Goal: Task Accomplishment & Management: Use online tool/utility

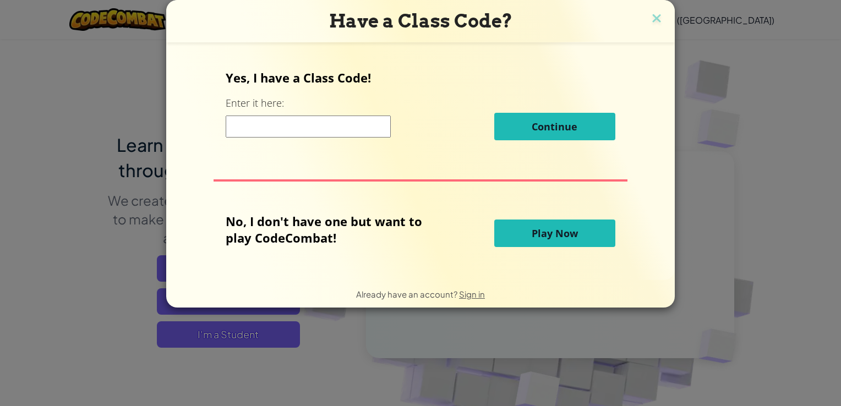
click at [530, 230] on button "Play Now" at bounding box center [554, 234] width 121 height 28
click at [538, 232] on span "Play Now" at bounding box center [555, 233] width 46 height 13
click at [538, 236] on span "Play Now" at bounding box center [555, 233] width 46 height 13
click at [538, 233] on span "Play Now" at bounding box center [555, 233] width 46 height 13
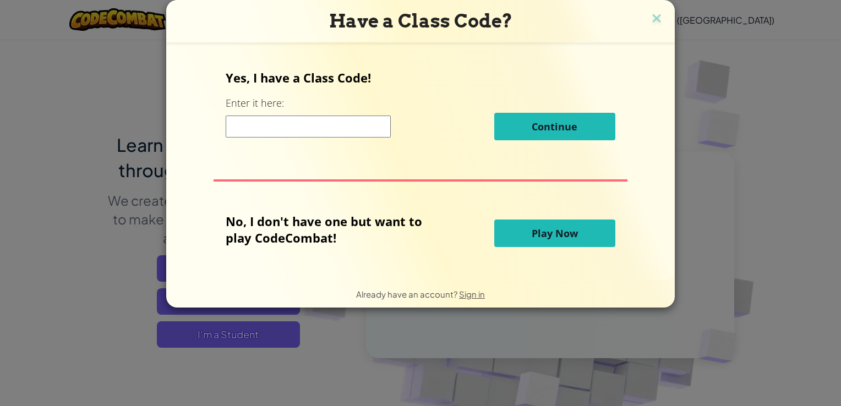
click at [538, 233] on span "Play Now" at bounding box center [555, 233] width 46 height 13
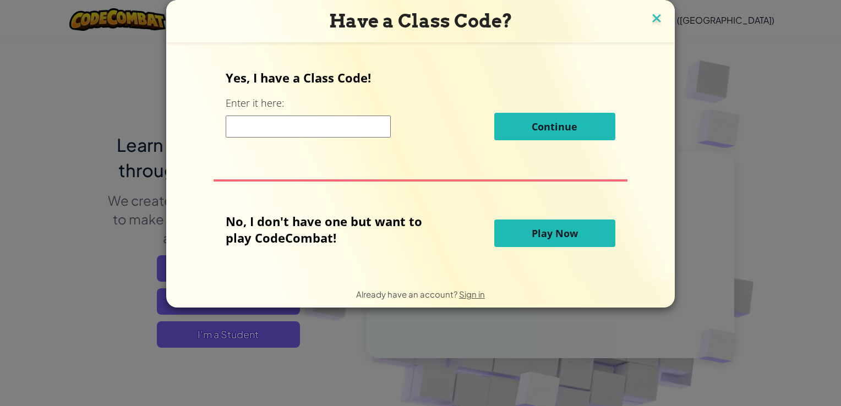
click at [656, 13] on img at bounding box center [657, 19] width 14 height 17
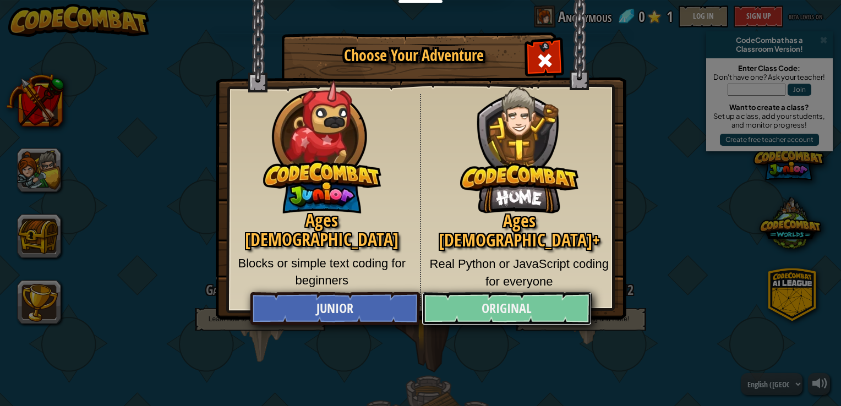
click at [479, 303] on link "Original" at bounding box center [507, 308] width 170 height 33
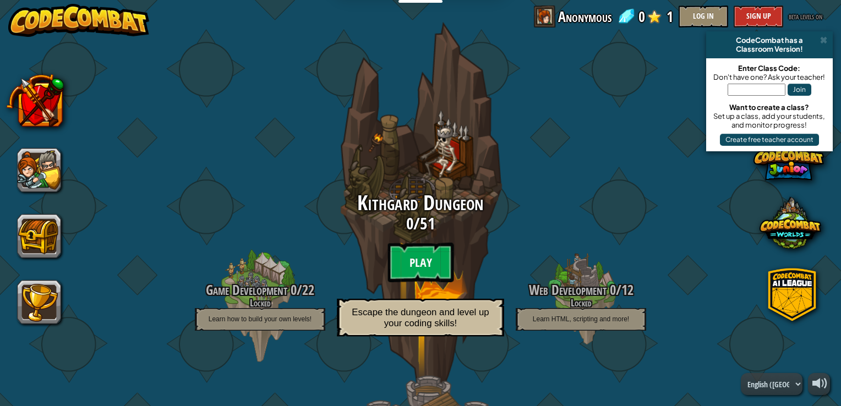
click at [420, 259] on btn "Play" at bounding box center [421, 263] width 66 height 40
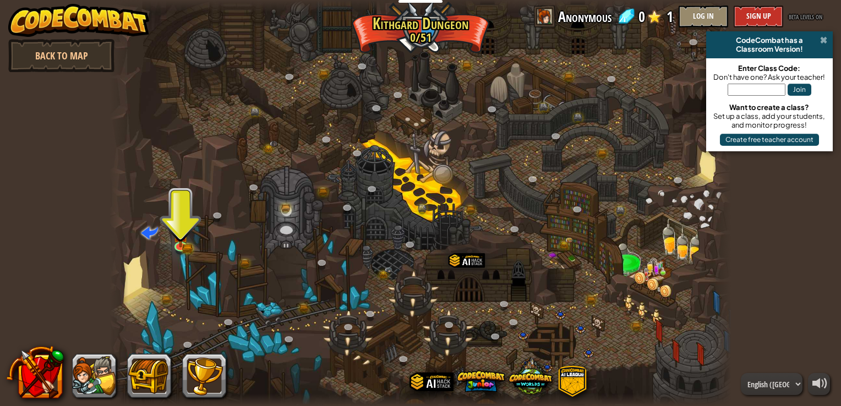
click at [822, 41] on span at bounding box center [823, 40] width 7 height 9
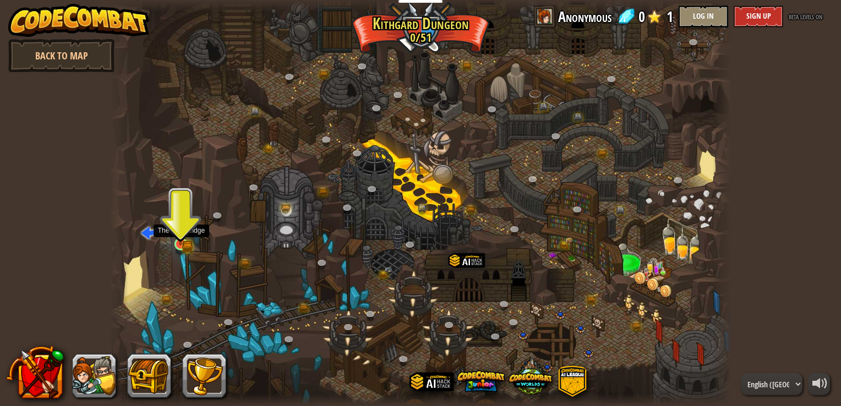
click at [178, 233] on img at bounding box center [180, 228] width 9 height 9
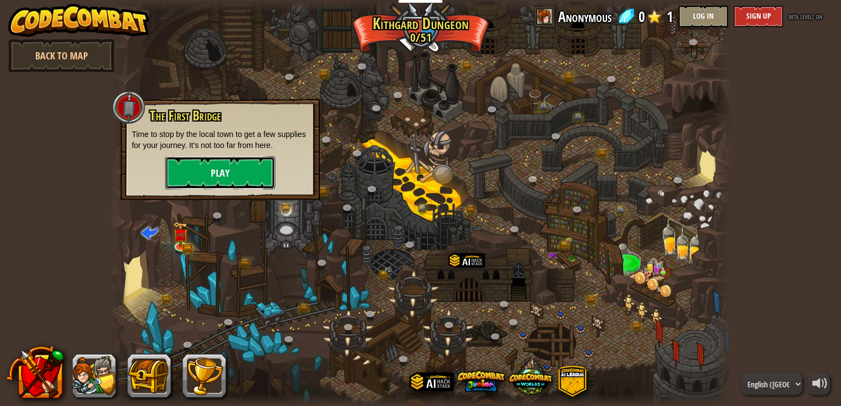
click at [257, 167] on button "Play" at bounding box center [220, 172] width 110 height 33
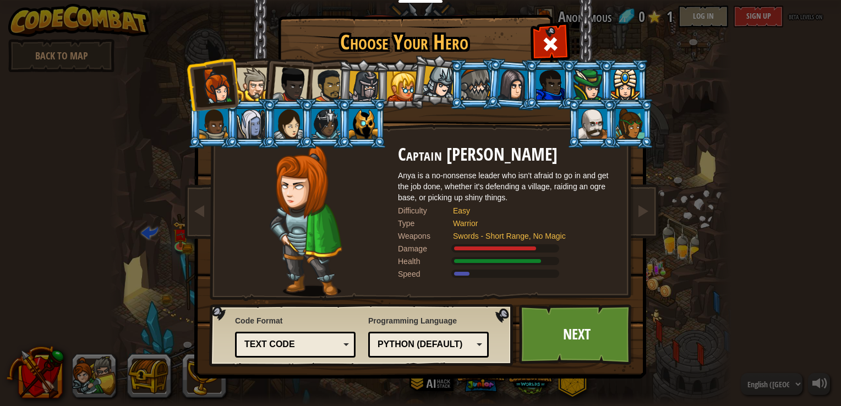
click at [460, 342] on div "Python (Default)" at bounding box center [425, 345] width 95 height 13
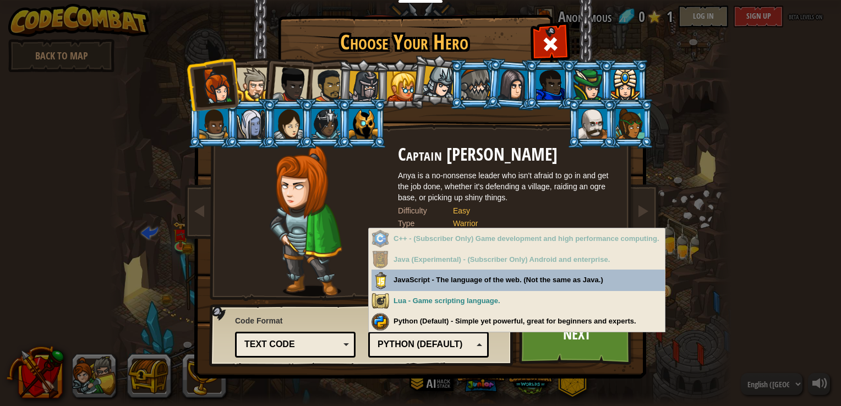
click at [460, 342] on div "Python (Default)" at bounding box center [425, 345] width 95 height 13
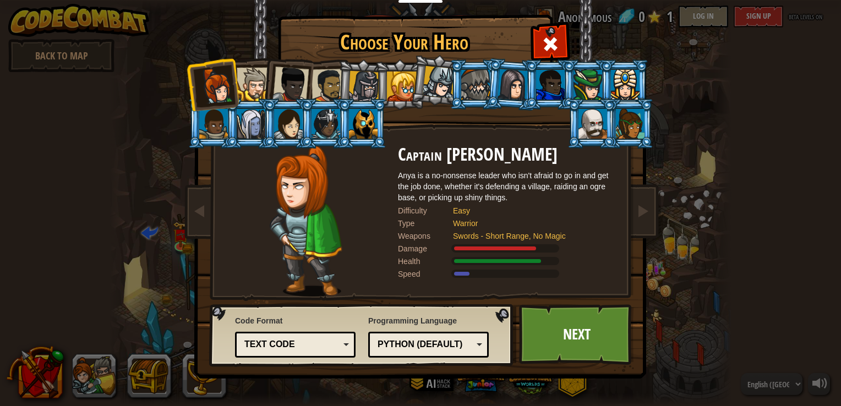
click at [337, 345] on div "Text code" at bounding box center [291, 345] width 95 height 13
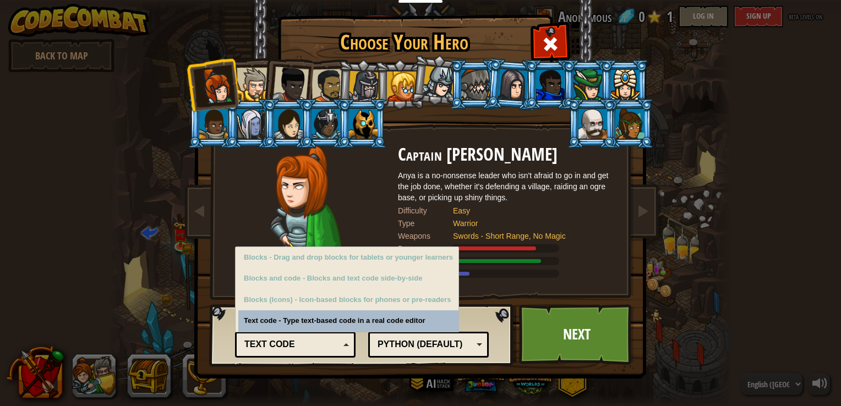
click at [337, 345] on div "Text code" at bounding box center [291, 345] width 95 height 13
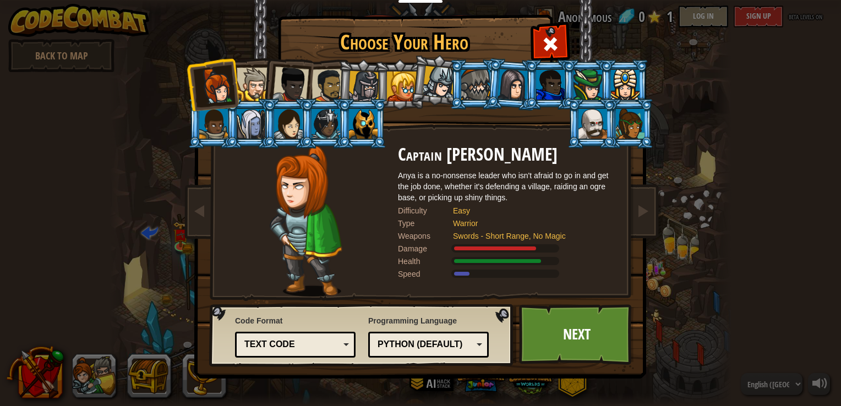
click at [588, 119] on div at bounding box center [593, 124] width 29 height 30
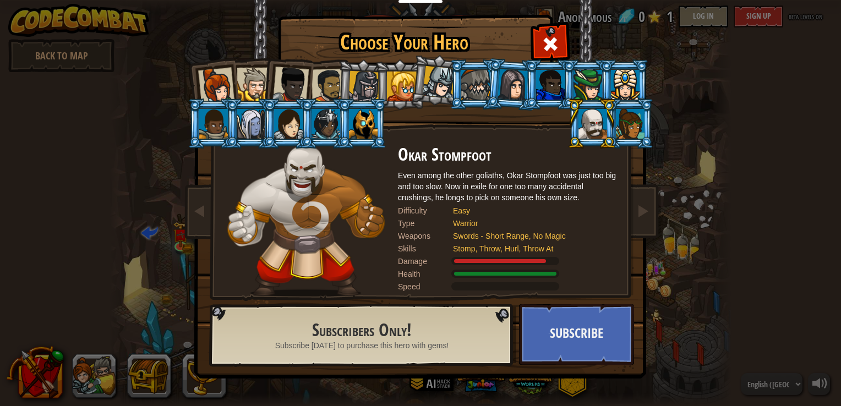
click at [332, 122] on div at bounding box center [326, 124] width 29 height 30
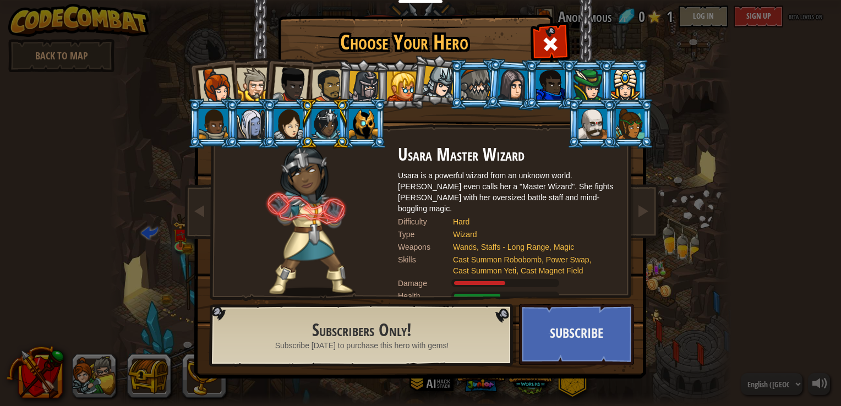
click at [586, 89] on div at bounding box center [588, 85] width 29 height 30
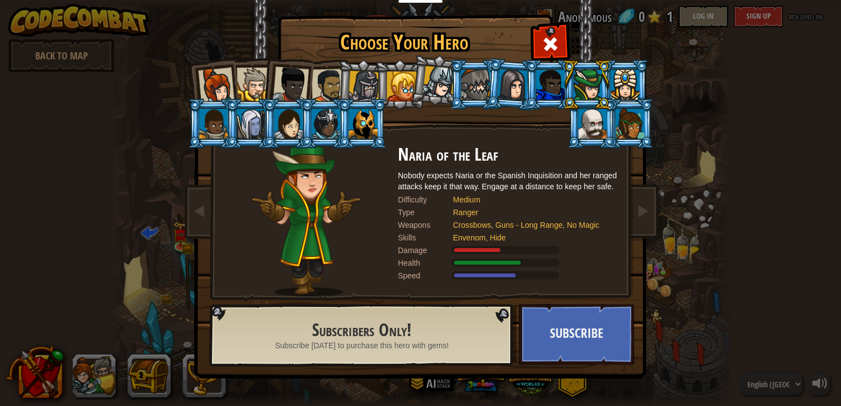
click at [250, 83] on div at bounding box center [254, 85] width 34 height 34
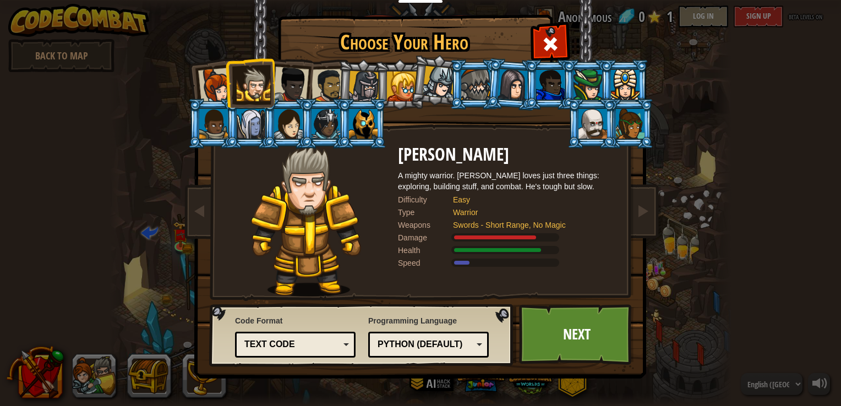
click at [379, 85] on li at bounding box center [400, 84] width 50 height 50
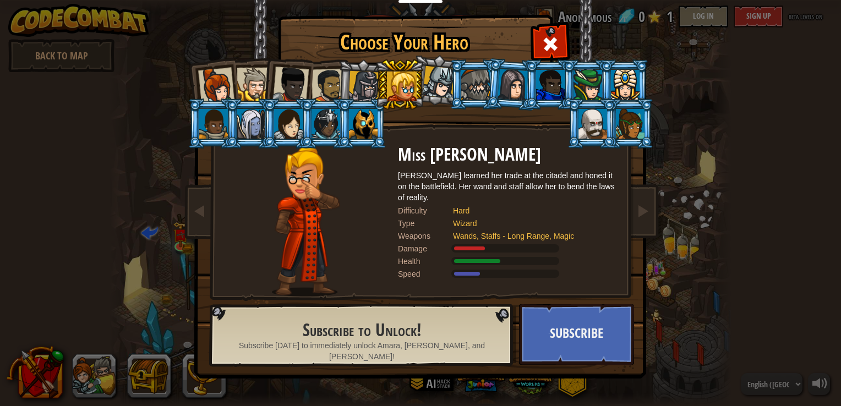
click at [364, 80] on div at bounding box center [363, 86] width 31 height 31
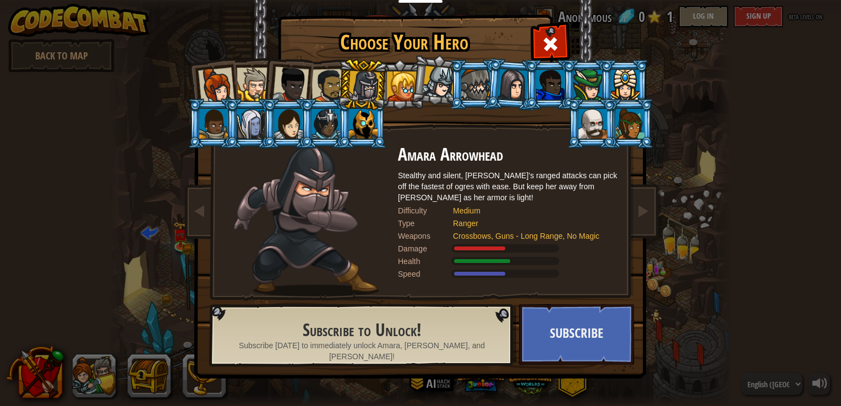
click at [631, 125] on div at bounding box center [630, 124] width 29 height 30
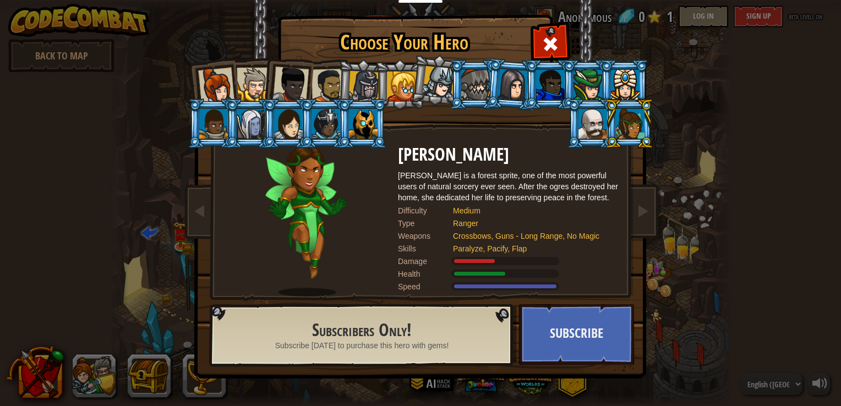
click at [364, 122] on div at bounding box center [363, 124] width 29 height 30
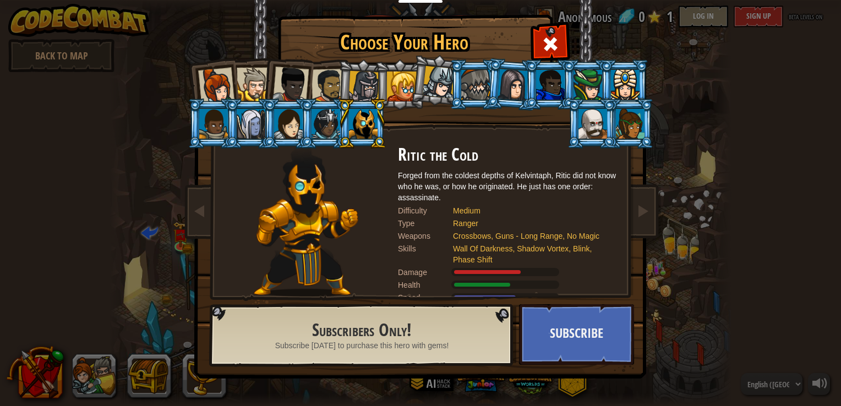
click at [512, 88] on div at bounding box center [513, 84] width 31 height 31
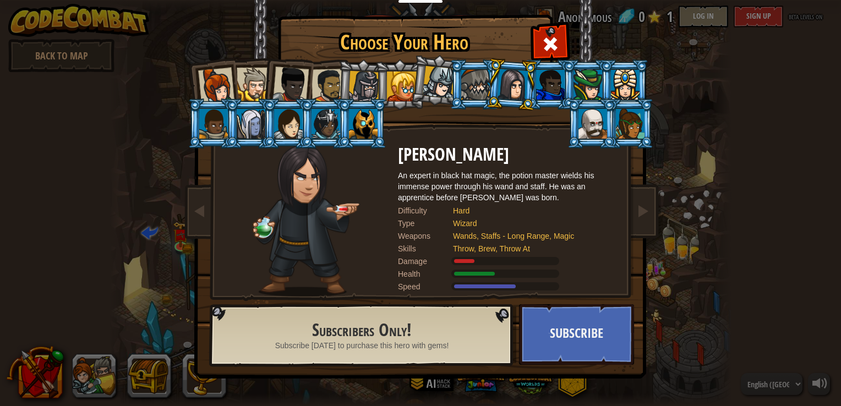
click at [369, 89] on div at bounding box center [363, 86] width 31 height 31
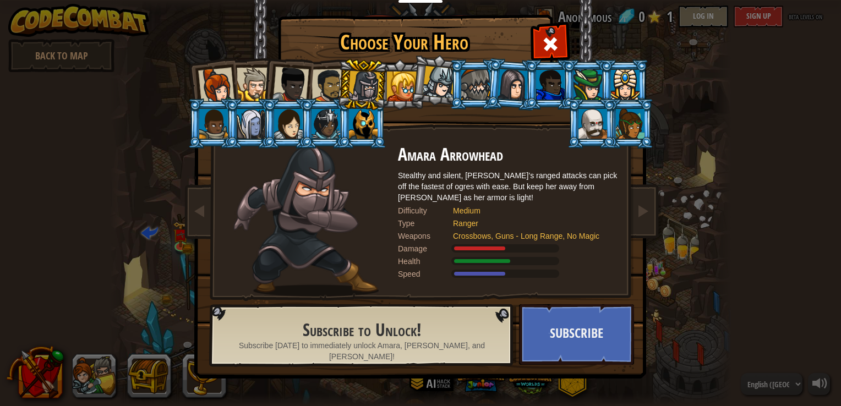
click at [325, 83] on div at bounding box center [329, 86] width 34 height 34
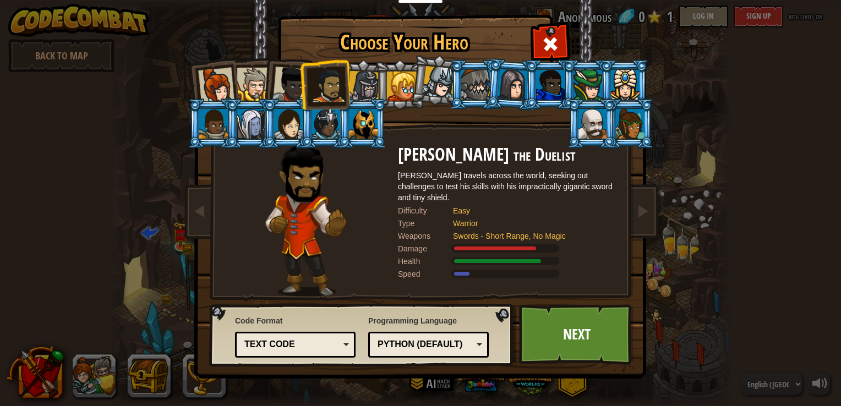
click at [494, 80] on li at bounding box center [511, 84] width 53 height 53
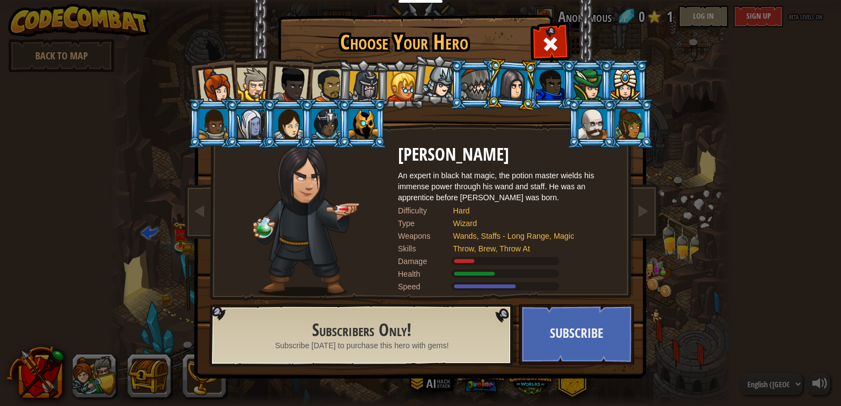
click at [467, 81] on div at bounding box center [475, 85] width 29 height 30
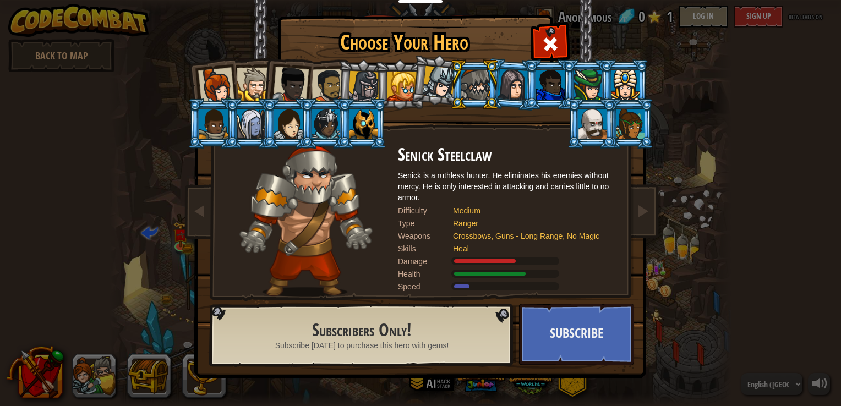
click at [584, 78] on div at bounding box center [588, 85] width 29 height 30
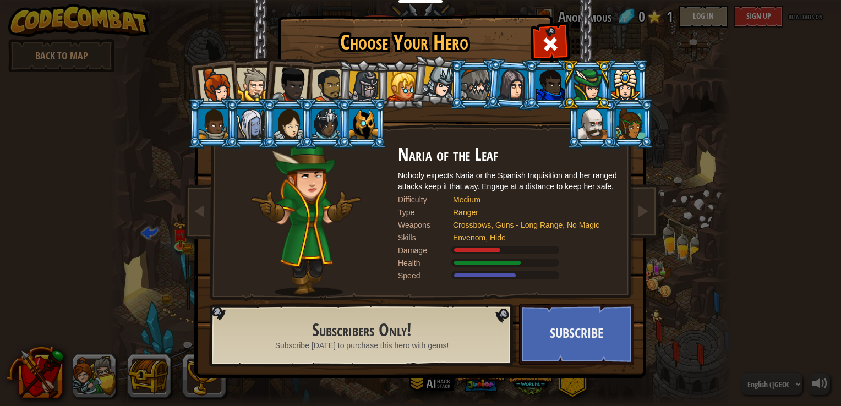
click at [372, 119] on div at bounding box center [363, 124] width 29 height 30
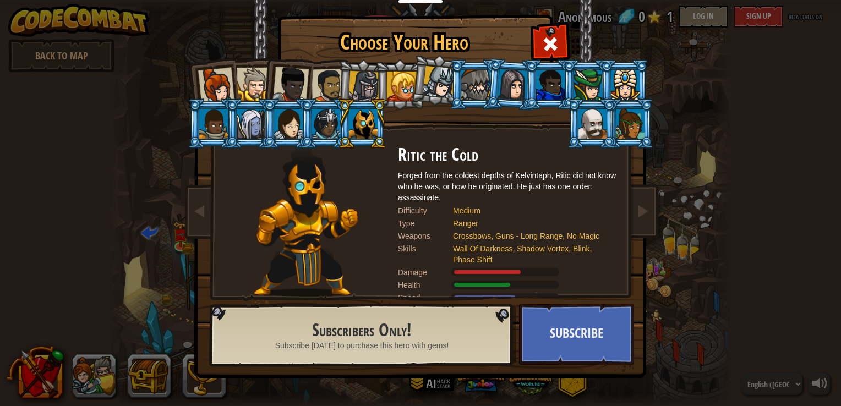
click at [621, 126] on div at bounding box center [630, 124] width 29 height 30
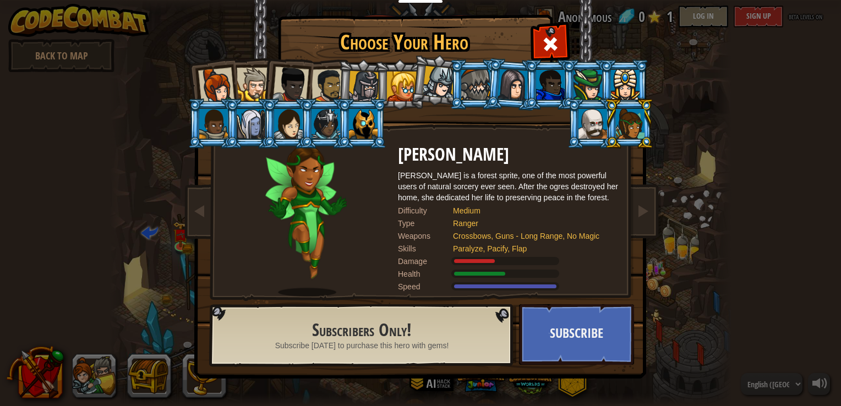
click at [596, 128] on div at bounding box center [593, 124] width 29 height 30
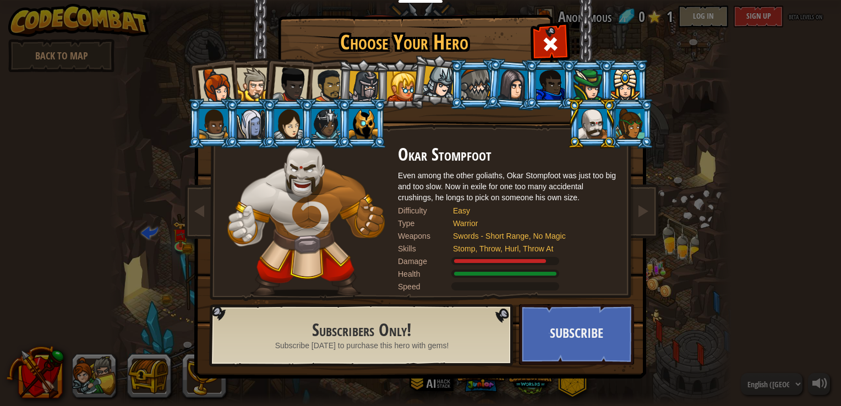
click at [446, 69] on div at bounding box center [439, 82] width 32 height 32
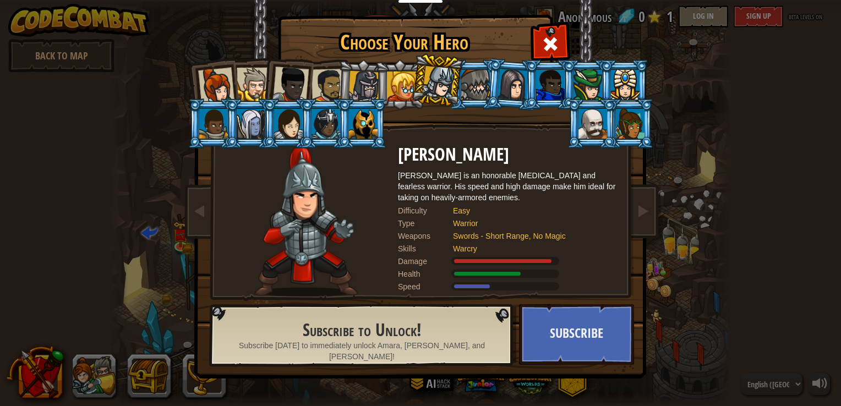
click at [400, 76] on div at bounding box center [402, 87] width 30 height 30
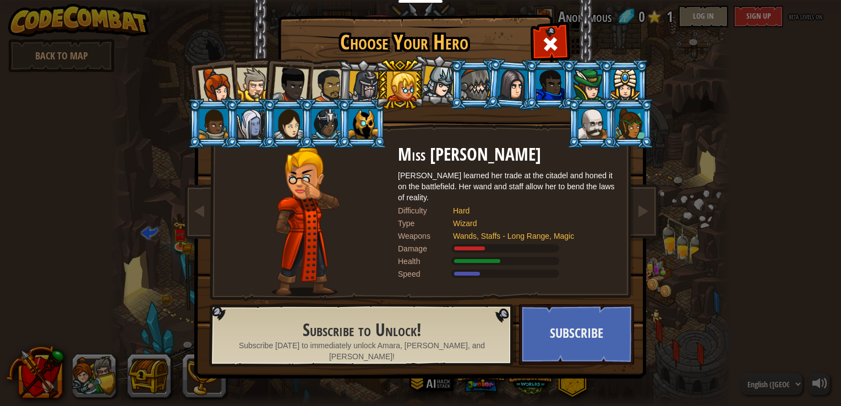
click at [364, 77] on div at bounding box center [363, 86] width 31 height 31
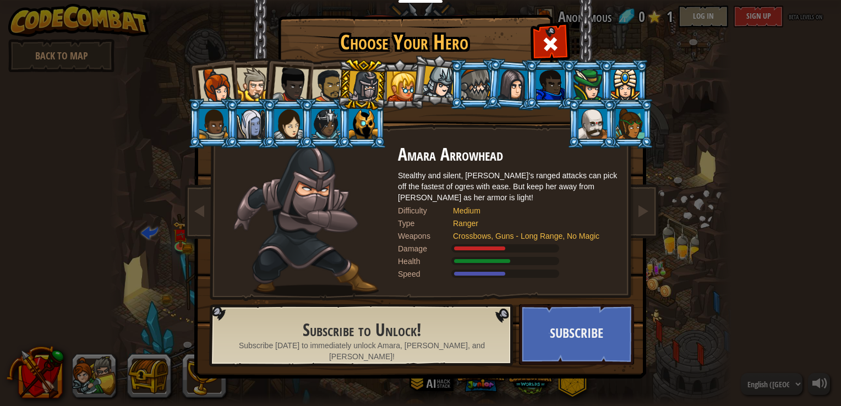
click at [328, 80] on div at bounding box center [329, 86] width 34 height 34
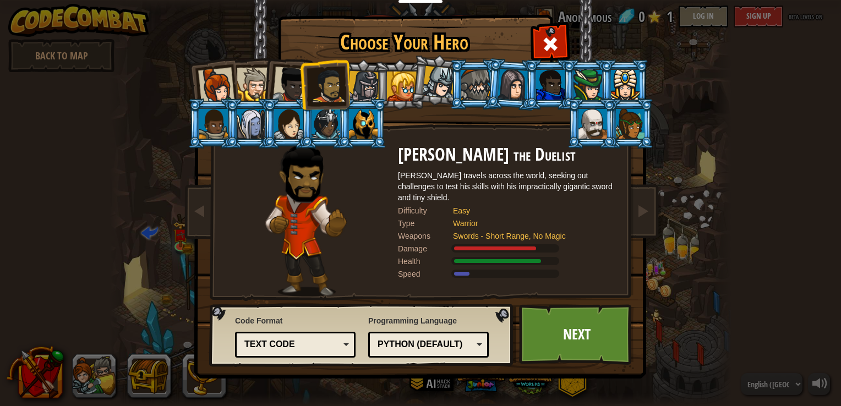
click at [245, 80] on div at bounding box center [254, 85] width 34 height 34
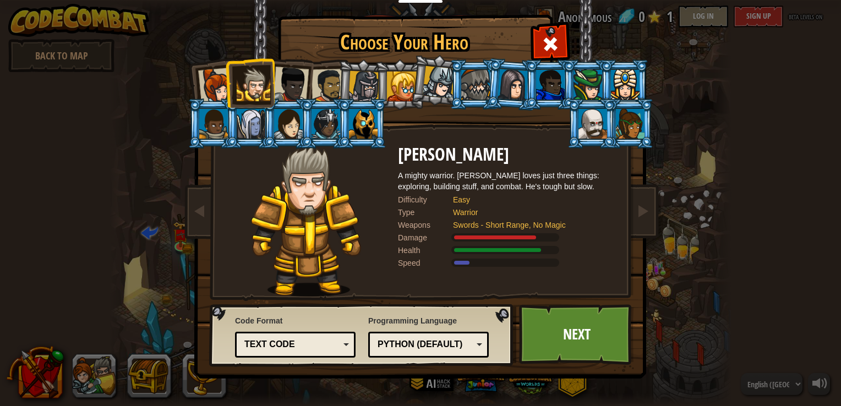
click at [209, 80] on div at bounding box center [216, 86] width 36 height 36
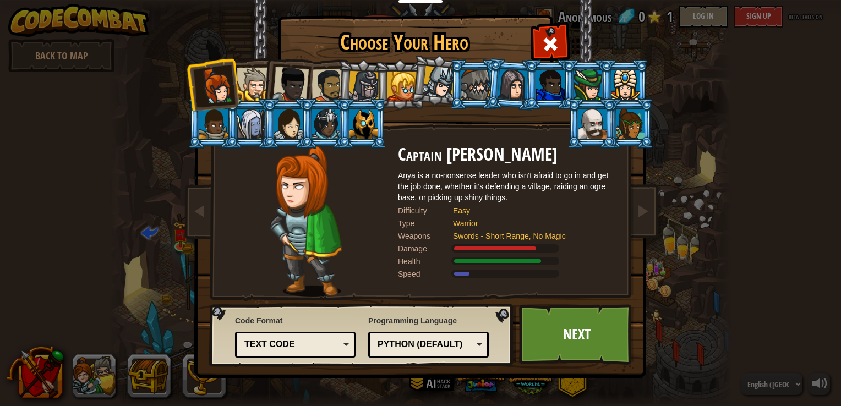
click at [288, 74] on div at bounding box center [290, 85] width 36 height 36
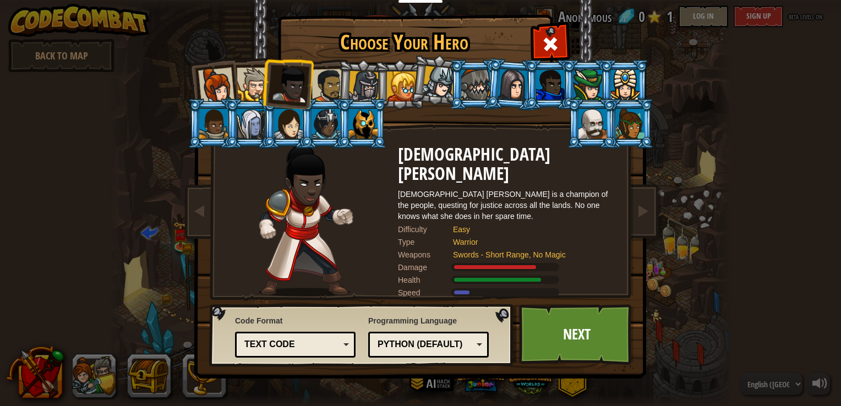
click at [258, 76] on div at bounding box center [254, 85] width 34 height 34
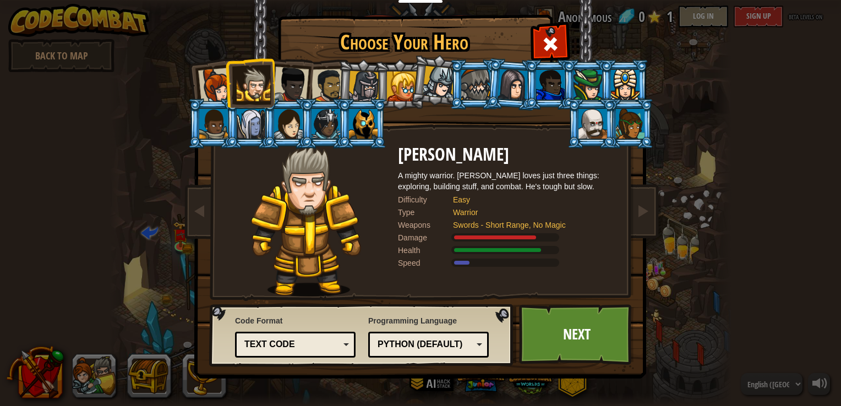
click at [340, 78] on li at bounding box center [362, 84] width 52 height 53
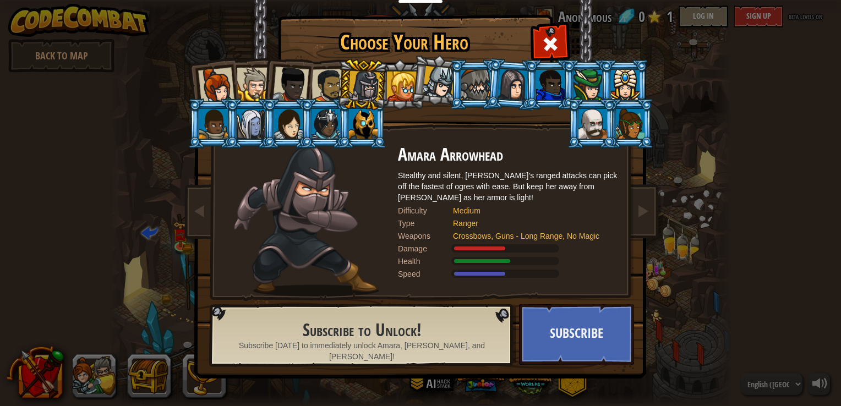
click at [322, 81] on div at bounding box center [329, 86] width 34 height 34
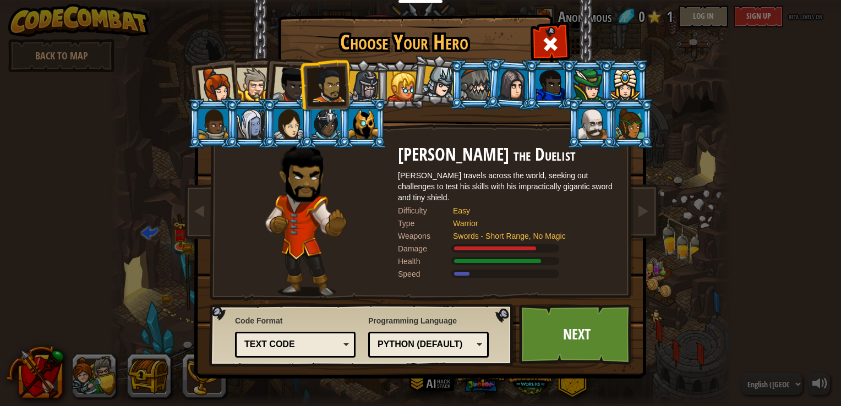
click at [286, 83] on div at bounding box center [290, 85] width 36 height 36
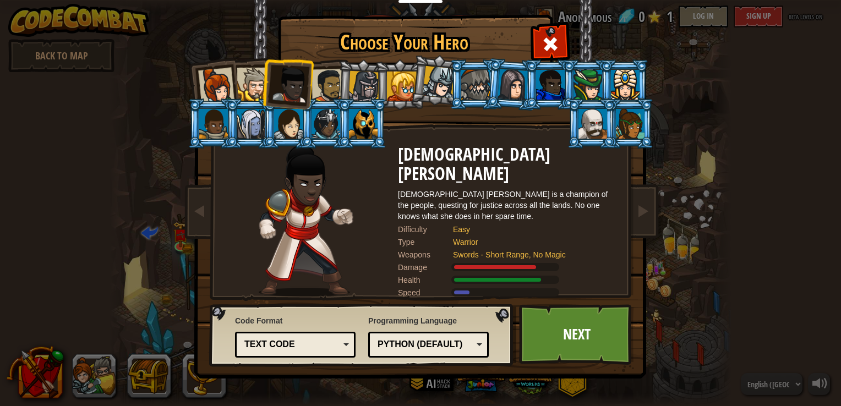
click at [258, 84] on div at bounding box center [254, 85] width 34 height 34
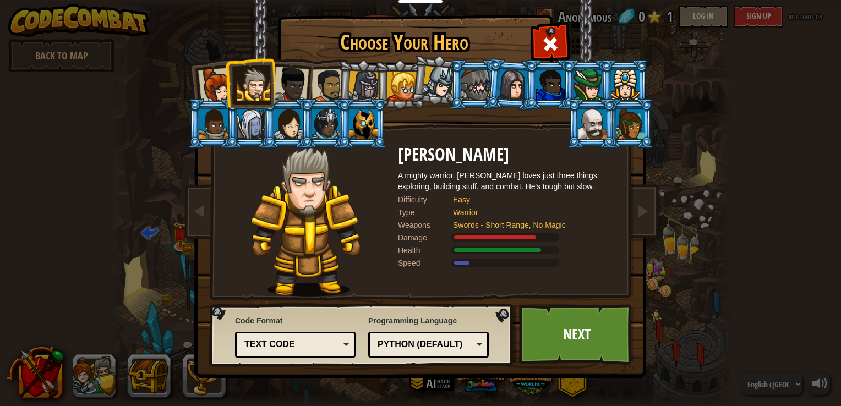
click at [225, 84] on div at bounding box center [216, 86] width 36 height 36
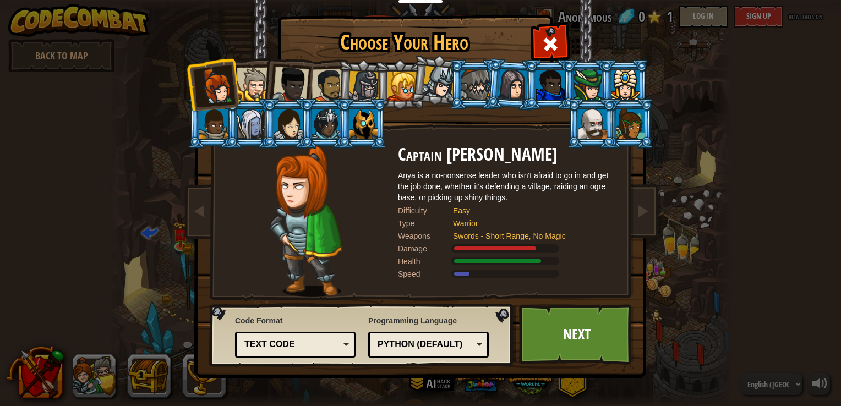
click at [323, 79] on div at bounding box center [329, 86] width 34 height 34
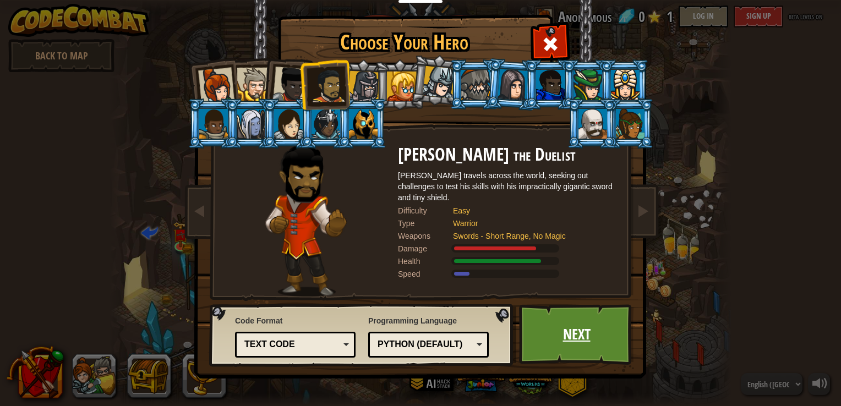
click at [575, 335] on link "Next" at bounding box center [576, 334] width 115 height 61
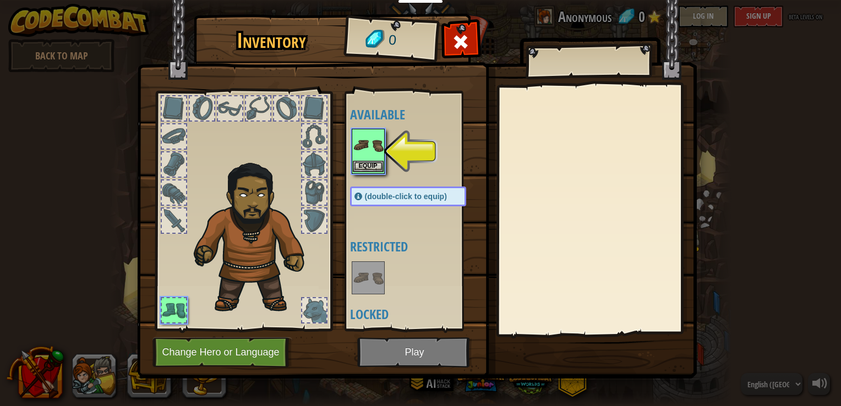
click at [373, 160] on img at bounding box center [368, 145] width 31 height 31
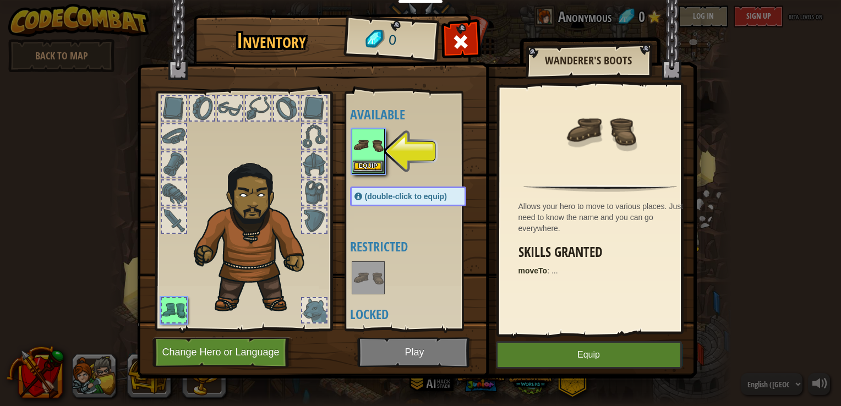
click at [371, 160] on img at bounding box center [368, 145] width 31 height 31
click at [368, 165] on button "Equip" at bounding box center [368, 167] width 31 height 12
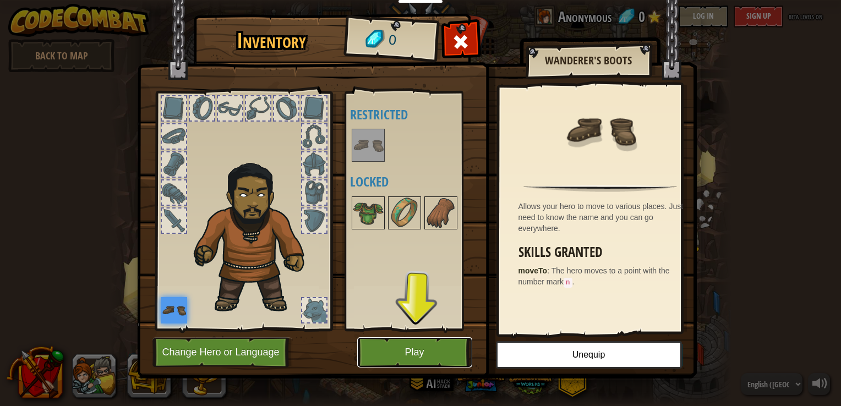
click at [423, 349] on button "Play" at bounding box center [414, 352] width 115 height 30
click at [406, 348] on button "Play" at bounding box center [414, 352] width 115 height 30
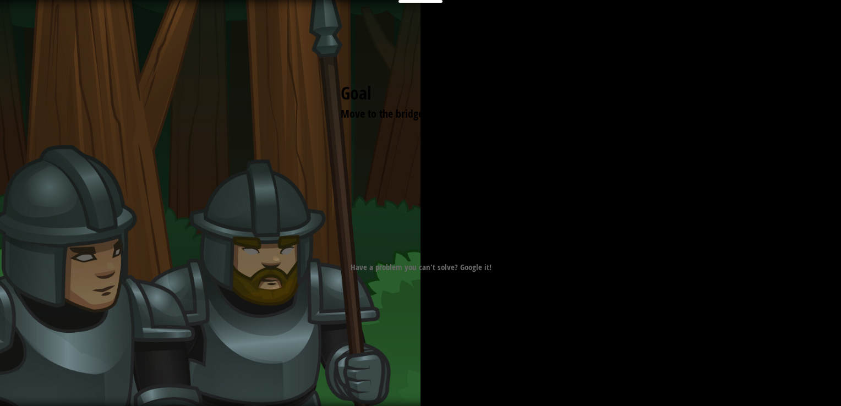
click at [418, 173] on div "Goal Move to the bridge (point 3). Start Level Error loading from server. Try r…" at bounding box center [421, 171] width 248 height 248
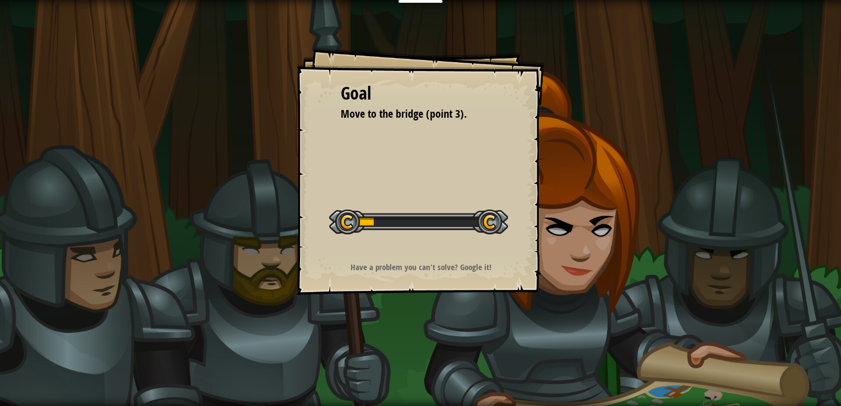
click at [668, 326] on div "Goal Move to the bridge (point 3). Start Level Error loading from server. Try r…" at bounding box center [420, 203] width 841 height 406
